Goal: Information Seeking & Learning: Check status

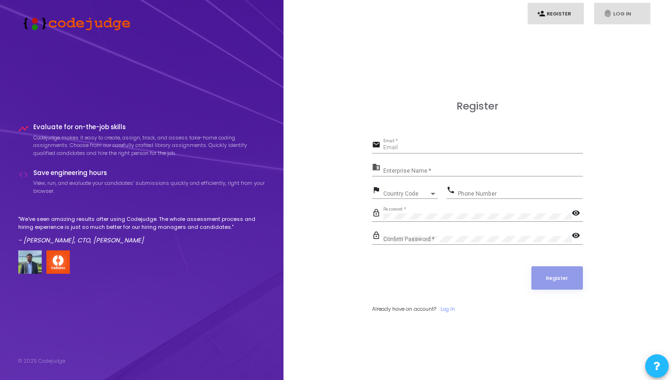
type input "akhil@codejudge.io"
click at [597, 13] on link "fingerprint Log In" at bounding box center [622, 14] width 56 height 22
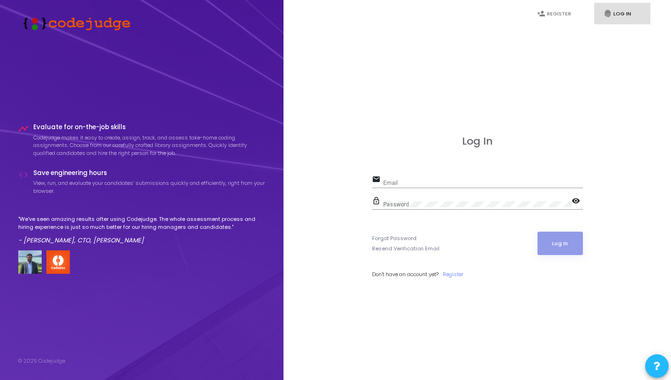
type input "akhil@codejudge.io"
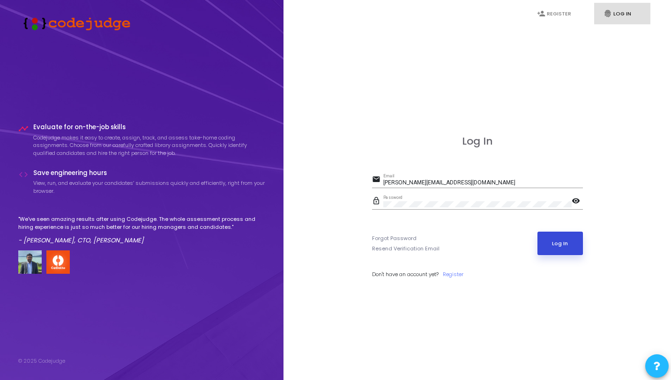
click at [555, 247] on button "Log In" at bounding box center [559, 243] width 45 height 23
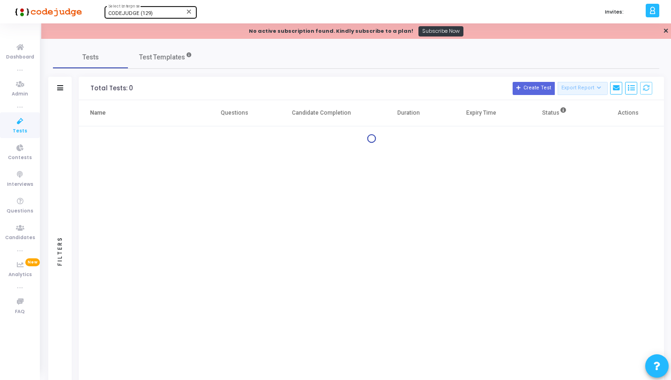
click at [121, 13] on span "CODEJUDGE (129)" at bounding box center [130, 13] width 44 height 6
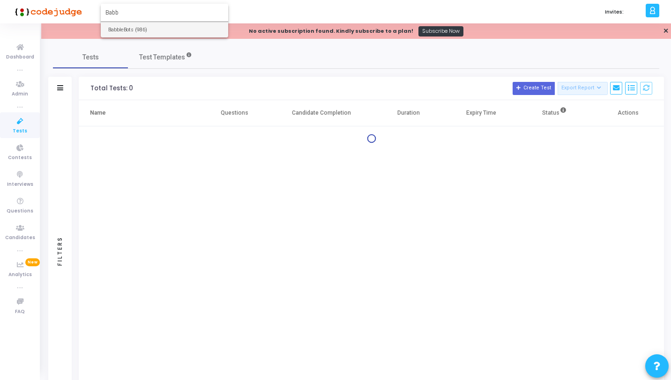
type input "Babb"
click at [121, 32] on span "BabbleBots (986)" at bounding box center [164, 29] width 112 height 15
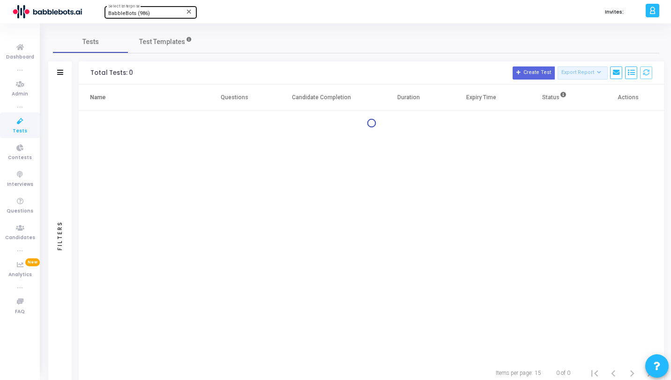
click at [61, 114] on div "Filters" at bounding box center [59, 236] width 23 height 302
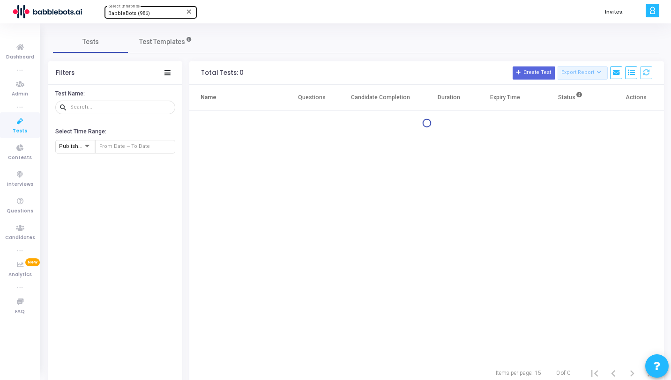
click at [24, 121] on icon at bounding box center [20, 122] width 20 height 12
click at [169, 72] on icon at bounding box center [167, 72] width 6 height 5
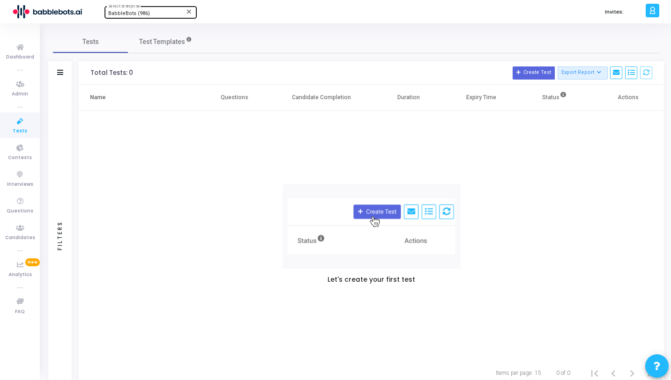
click at [136, 10] on div "BabbleBots (986) Select Enterprise" at bounding box center [150, 12] width 84 height 14
type input "Allre"
click at [135, 28] on span "AllRemote (793)" at bounding box center [164, 29] width 112 height 15
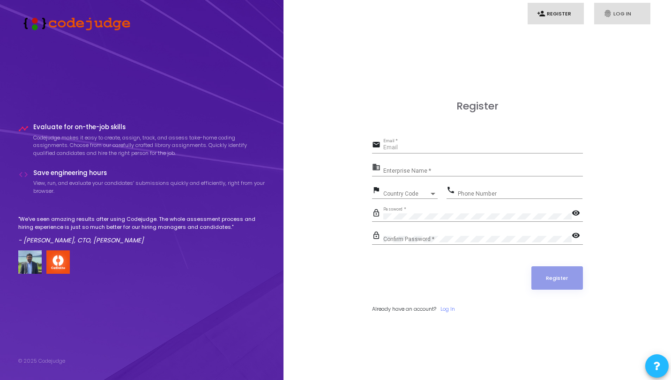
type input "akhil@codejudge.io"
click at [616, 14] on link "fingerprint Log In" at bounding box center [622, 14] width 56 height 22
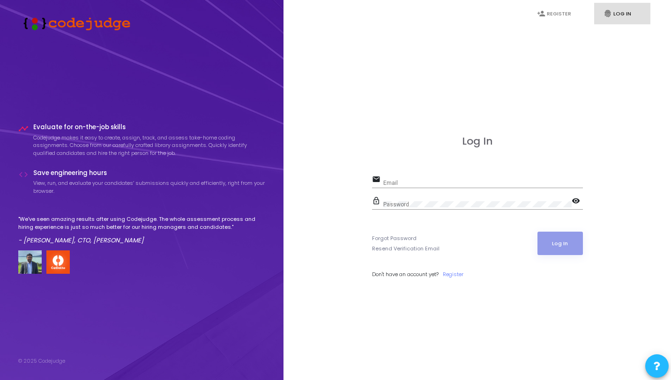
type input "akhil@codejudge.io"
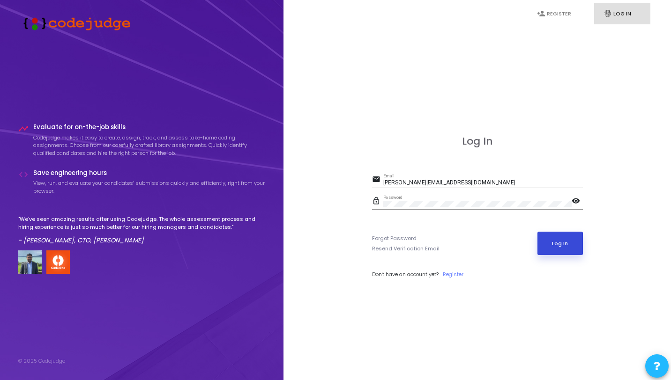
click at [548, 240] on button "Log In" at bounding box center [559, 243] width 45 height 23
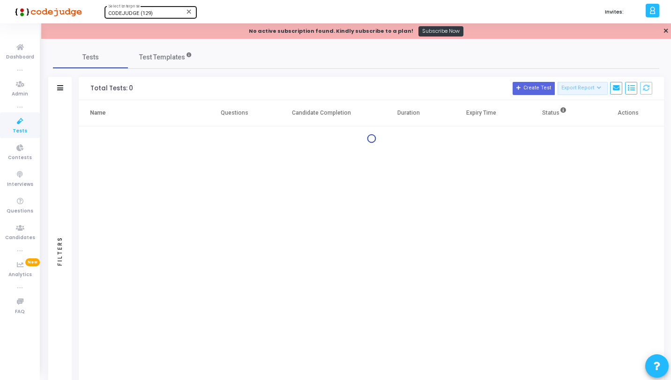
click at [131, 12] on span "CODEJUDGE (129)" at bounding box center [130, 13] width 44 height 6
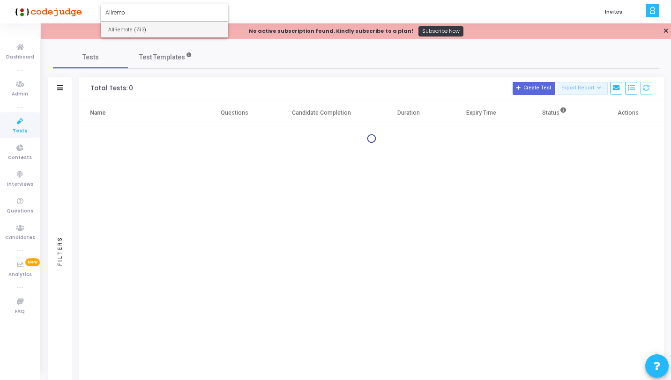
type input "Allremo"
click at [134, 34] on span "AllRemote (793)" at bounding box center [164, 29] width 112 height 15
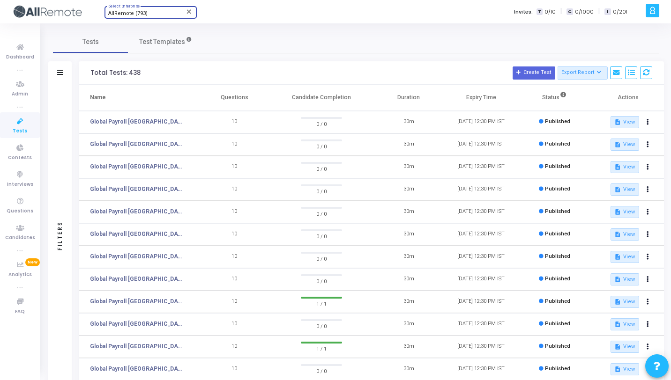
click at [142, 13] on span "AllRemote (793)" at bounding box center [127, 13] width 39 height 6
type input "Babb"
click at [156, 33] on span "BabbleBots (986)" at bounding box center [164, 29] width 112 height 15
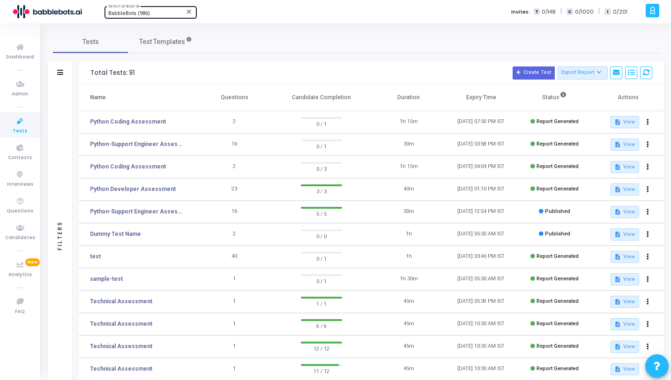
click at [295, 31] on div "Tests Test Templates" at bounding box center [356, 41] width 606 height 22
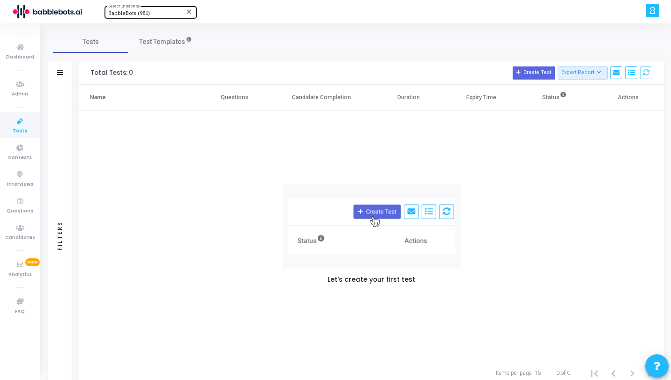
click at [132, 12] on span "BabbleBots (986)" at bounding box center [129, 13] width 42 height 6
type input "Allremote"
click at [151, 30] on span "AllRemote (793)" at bounding box center [164, 29] width 112 height 15
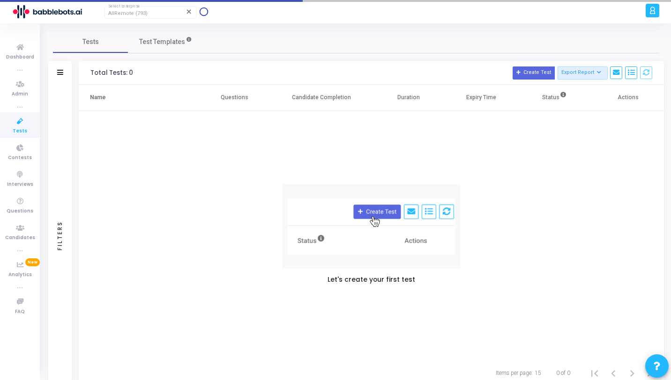
click at [22, 125] on icon at bounding box center [20, 122] width 20 height 12
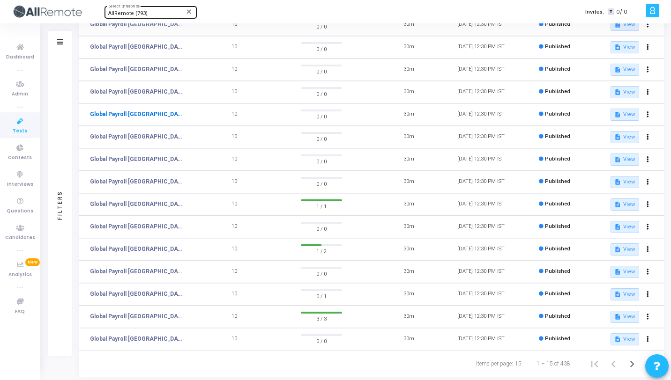
scroll to position [118, 0]
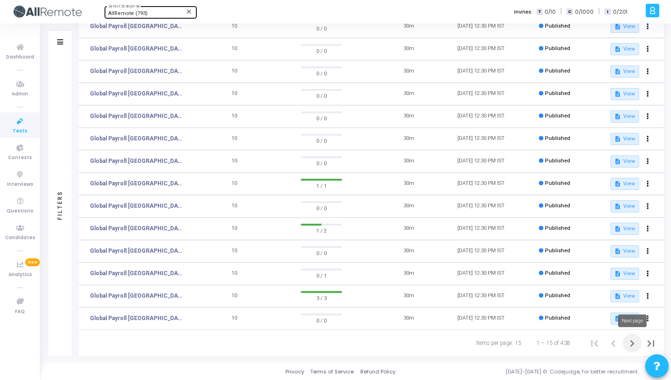
click at [627, 340] on icon "Next page" at bounding box center [631, 343] width 13 height 13
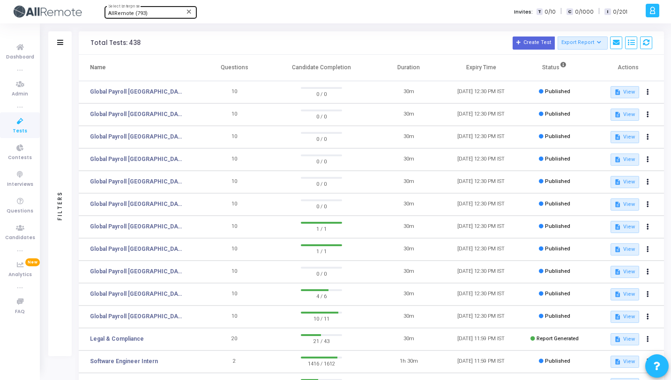
scroll to position [118, 0]
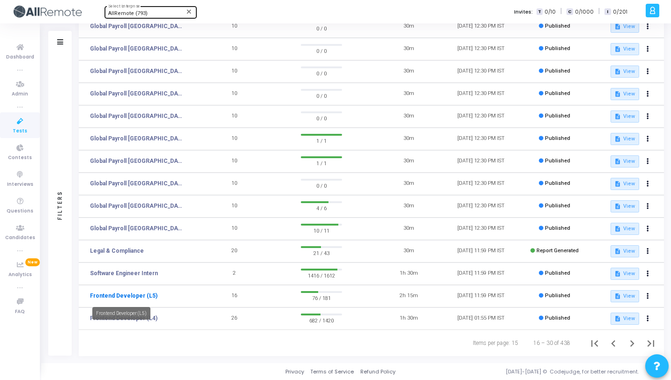
click at [146, 295] on link "Frontend Developer (L5)" at bounding box center [123, 296] width 67 height 8
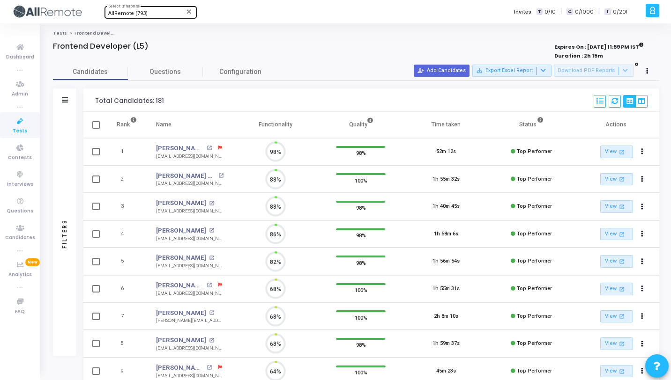
click at [60, 111] on div "Filters" at bounding box center [64, 100] width 23 height 23
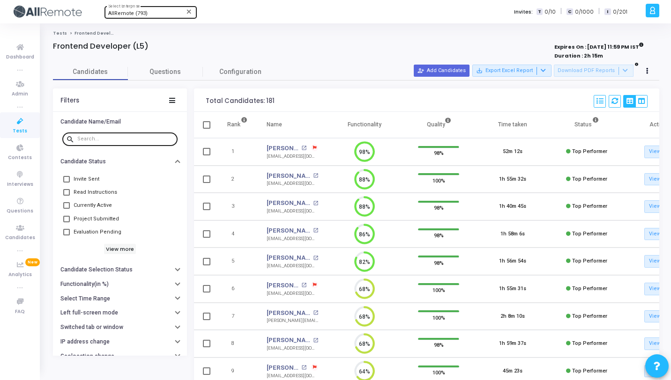
click at [96, 142] on div at bounding box center [125, 138] width 96 height 15
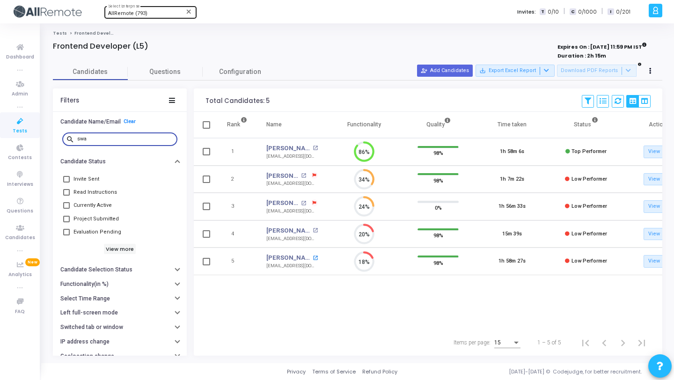
type input "swa"
click at [315, 258] on mat-icon "open_in_new" at bounding box center [315, 258] width 5 height 5
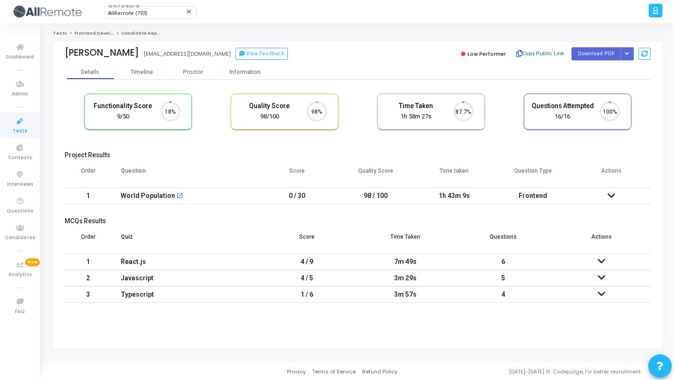
scroll to position [20, 24]
click at [541, 51] on button "Copy Public Link" at bounding box center [540, 54] width 54 height 14
